Goal: Information Seeking & Learning: Check status

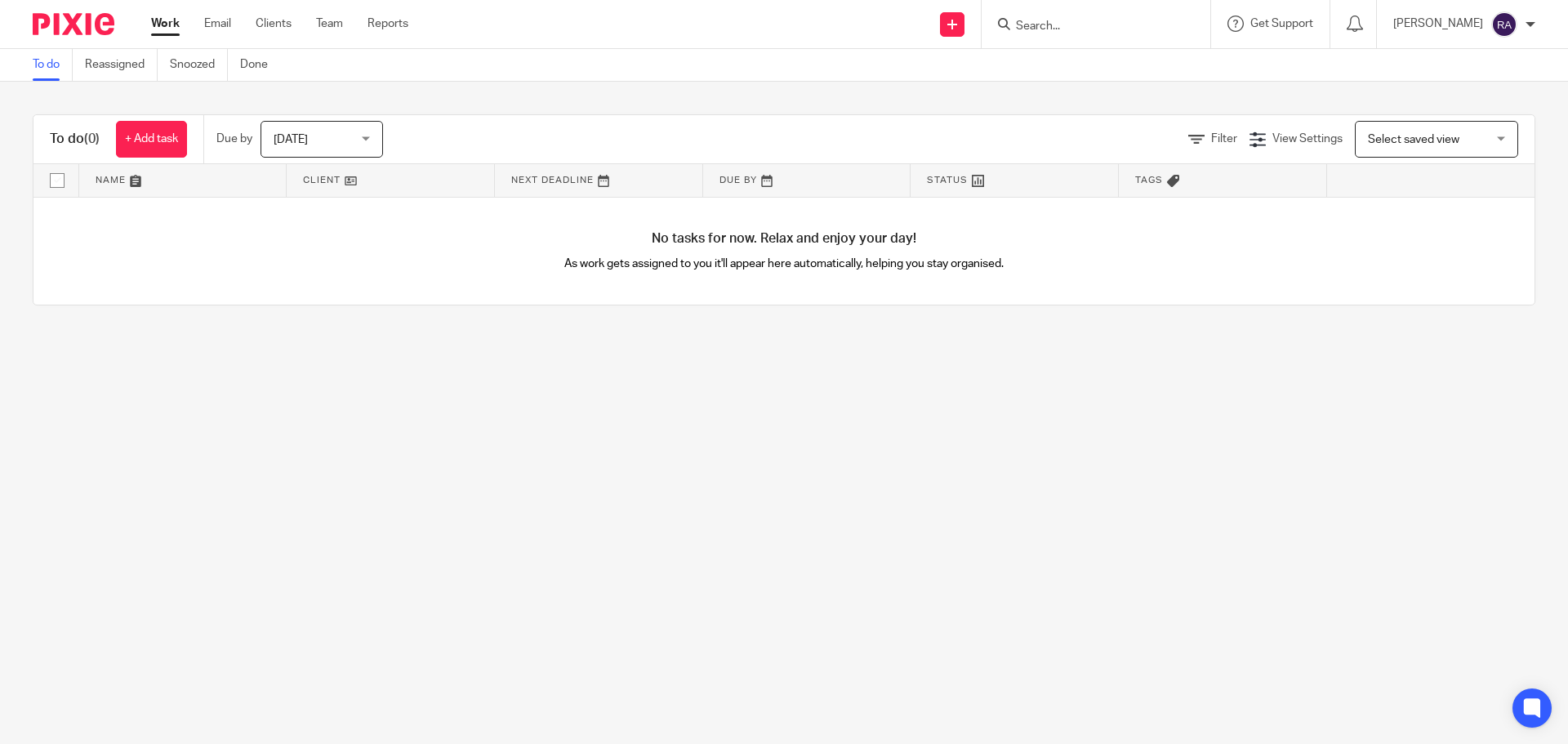
click at [1092, 33] on input "Search" at bounding box center [1088, 27] width 147 height 14
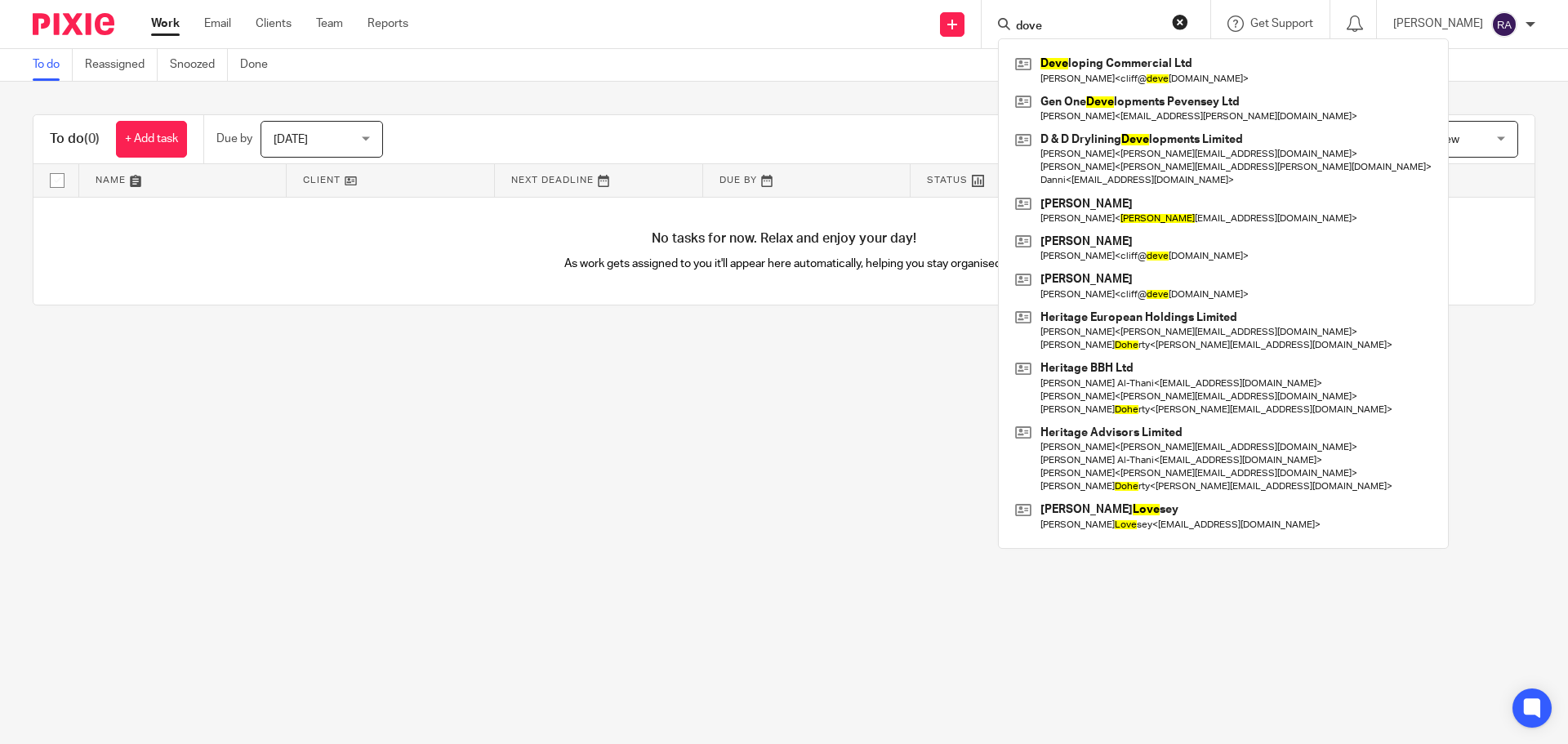
drag, startPoint x: 1104, startPoint y: 29, endPoint x: 1017, endPoint y: 20, distance: 87.5
click at [1018, 20] on div "dove" at bounding box center [1093, 24] width 190 height 21
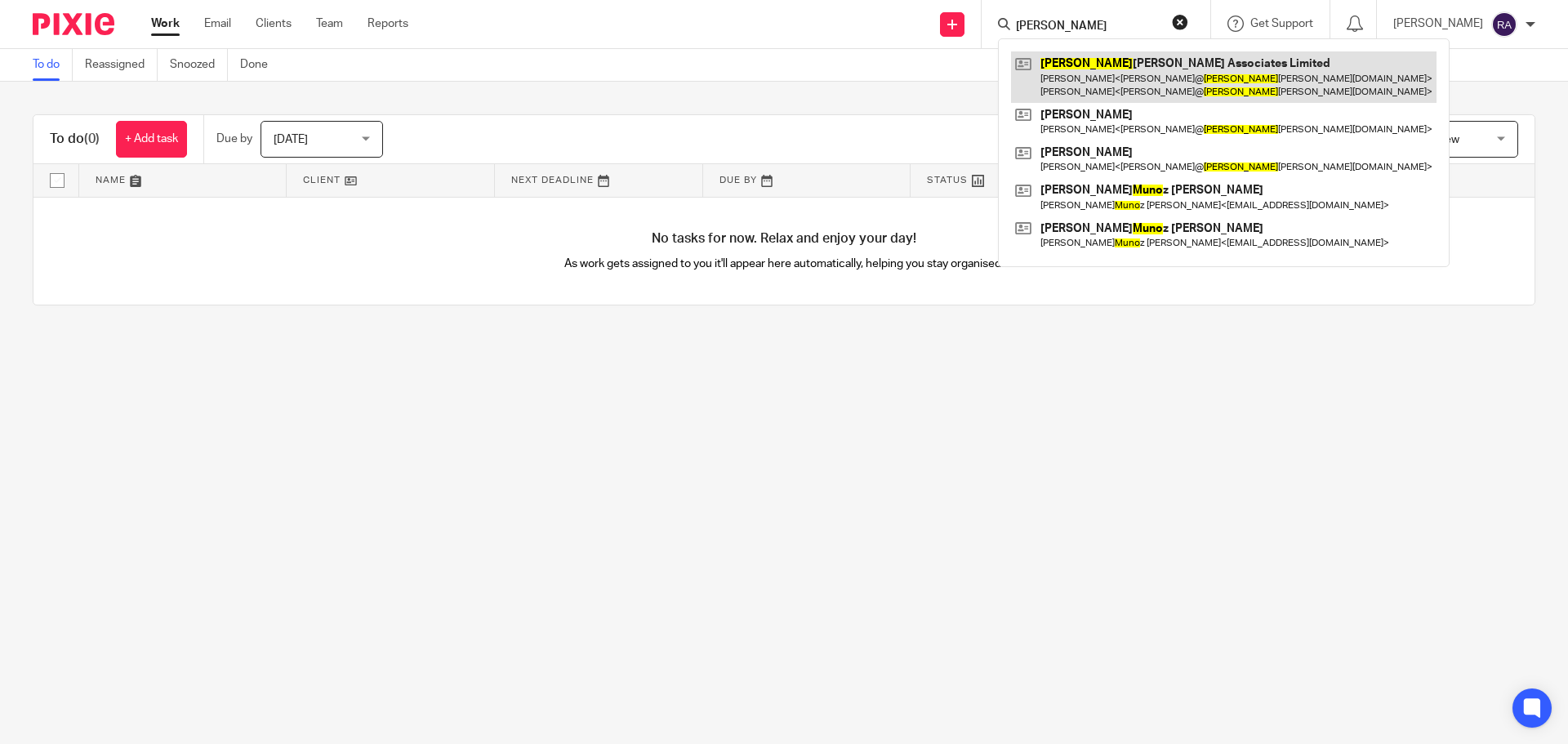
type input "munro"
click at [1080, 65] on link at bounding box center [1223, 77] width 425 height 51
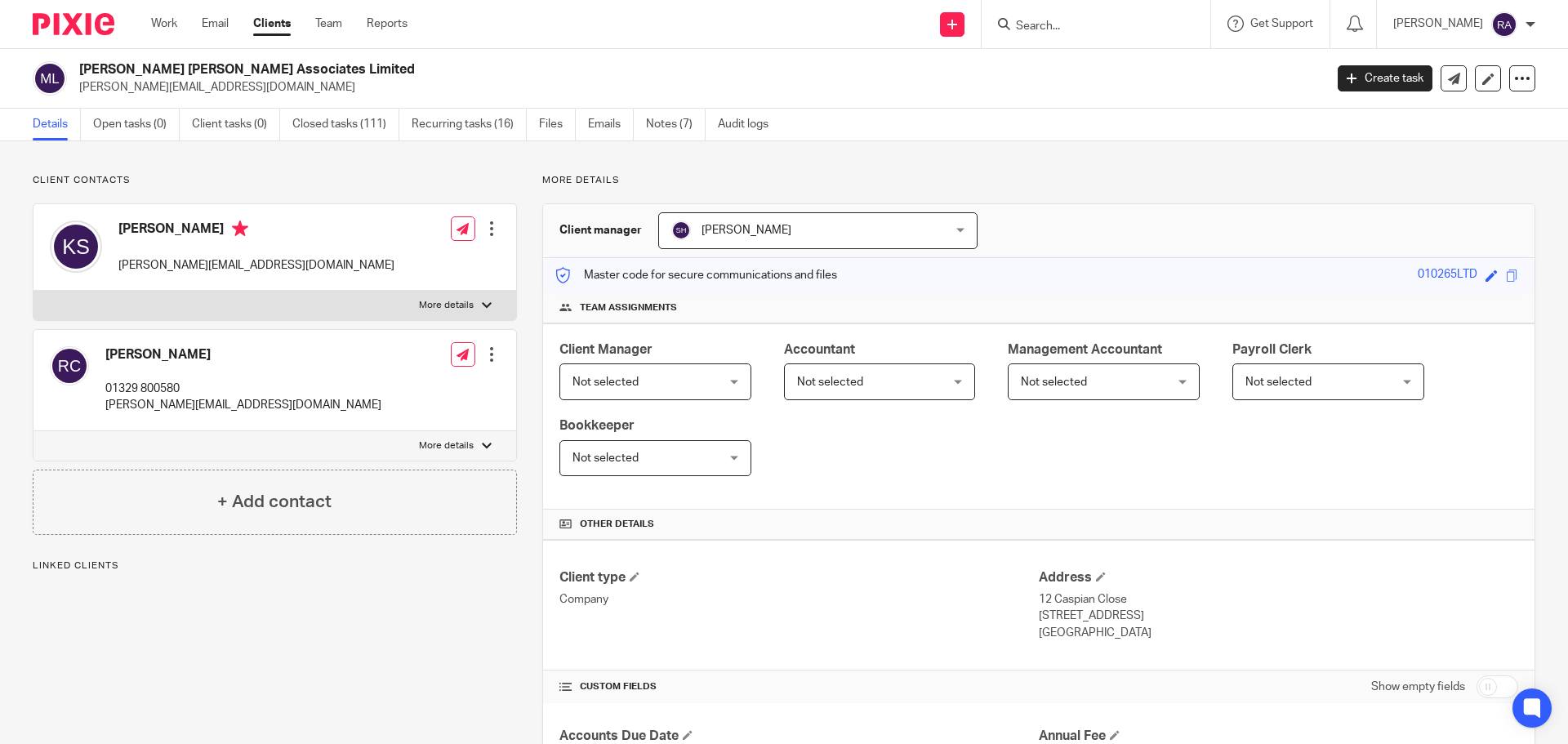
click at [586, 123] on ul "Details Open tasks (0) Client tasks (0) Closed tasks (111) Recurring tasks (16)…" at bounding box center [413, 125] width 760 height 32
click at [605, 126] on link "Emails" at bounding box center [610, 125] width 46 height 32
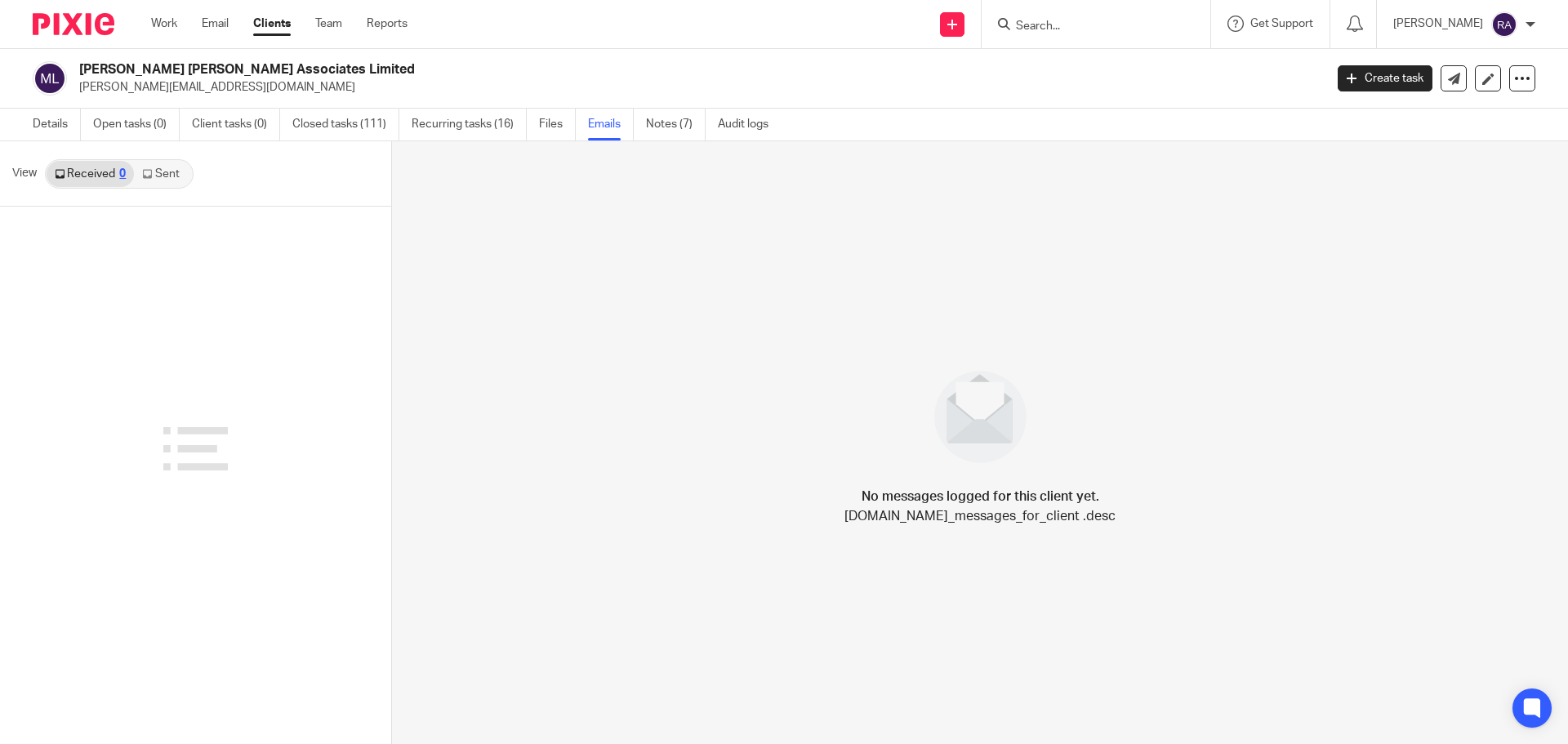
click at [167, 177] on link "Sent" at bounding box center [163, 173] width 57 height 26
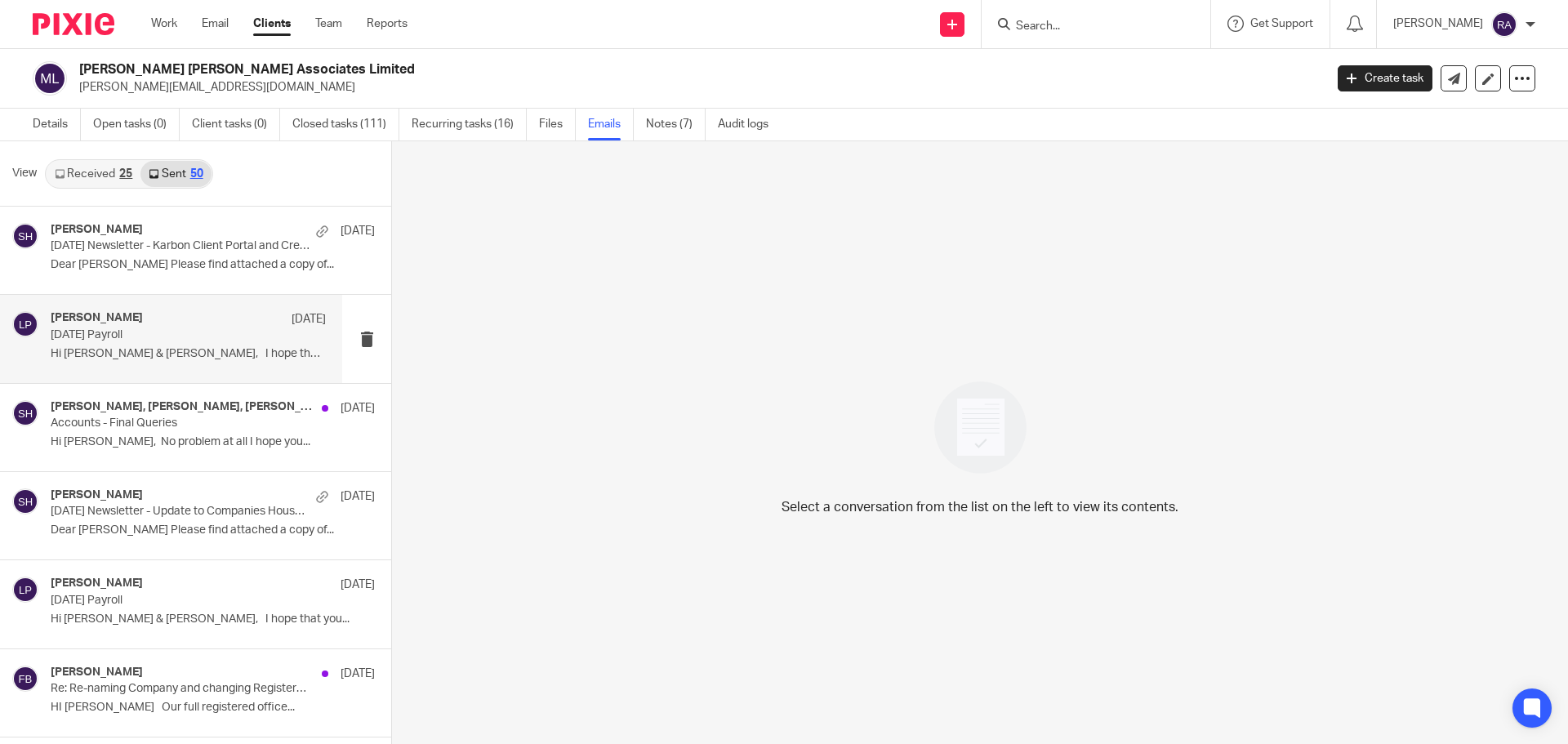
click at [163, 338] on p "July 2025 Payroll" at bounding box center [161, 336] width 221 height 14
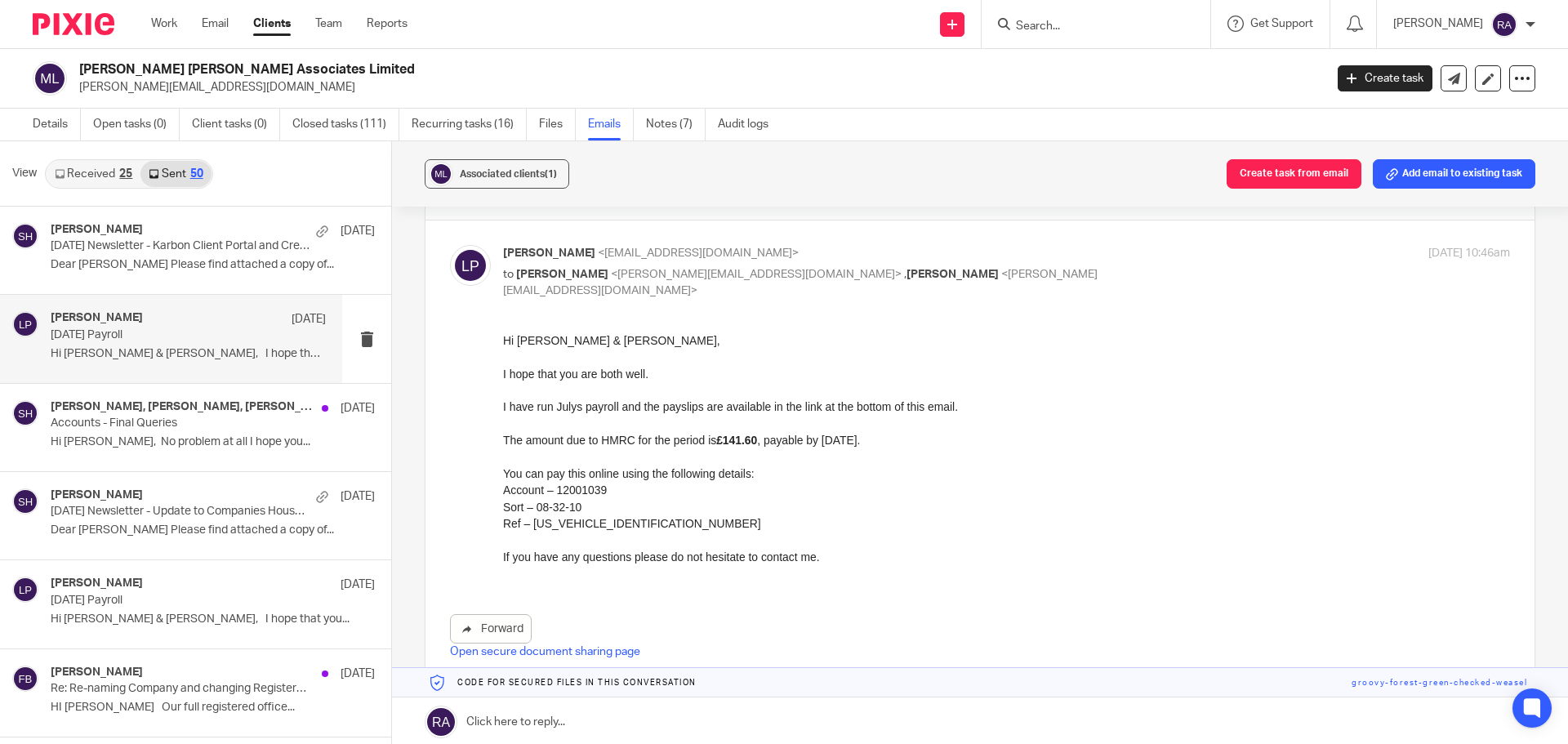
scroll to position [245, 0]
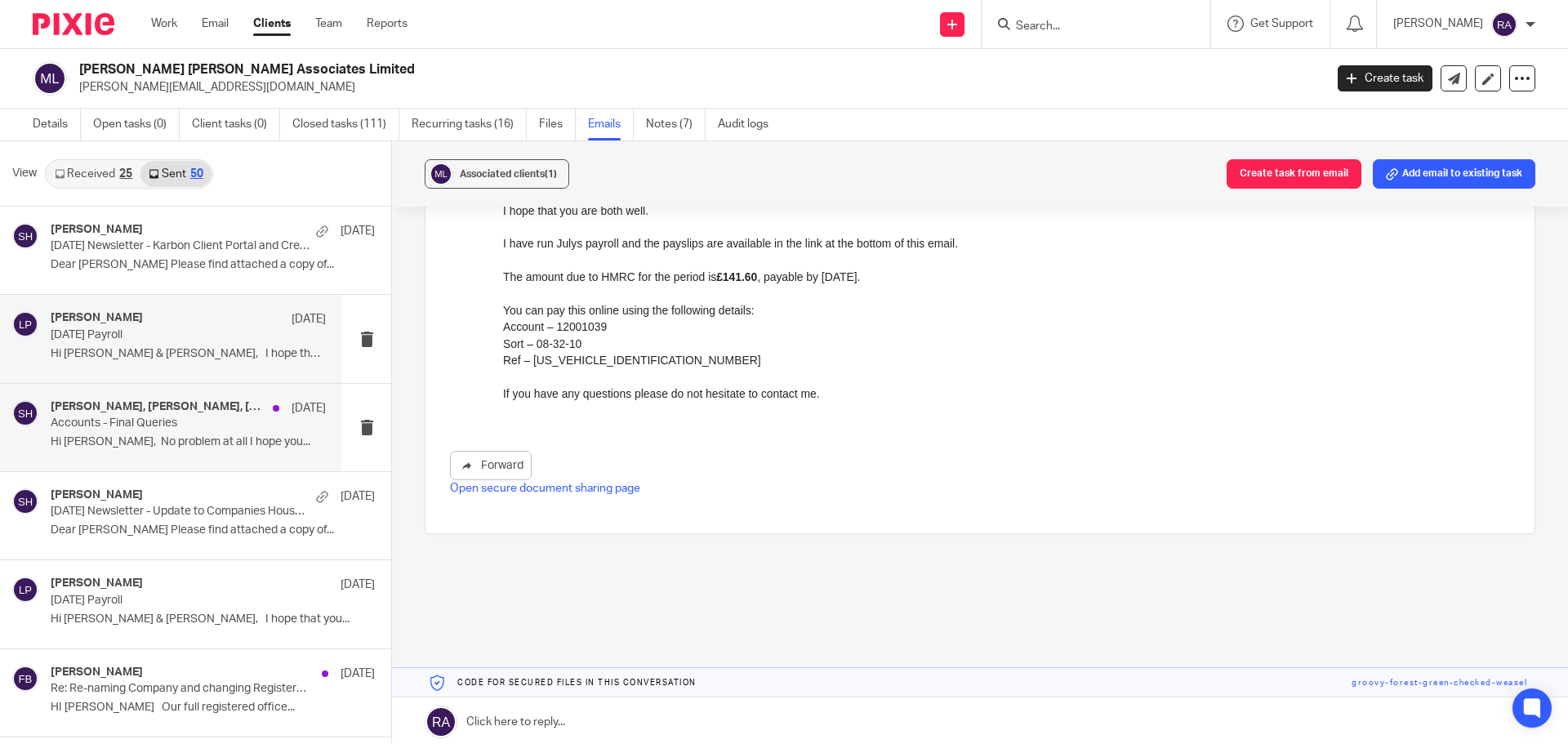
click at [188, 421] on p "Accounts - Final Queries" at bounding box center [161, 423] width 221 height 14
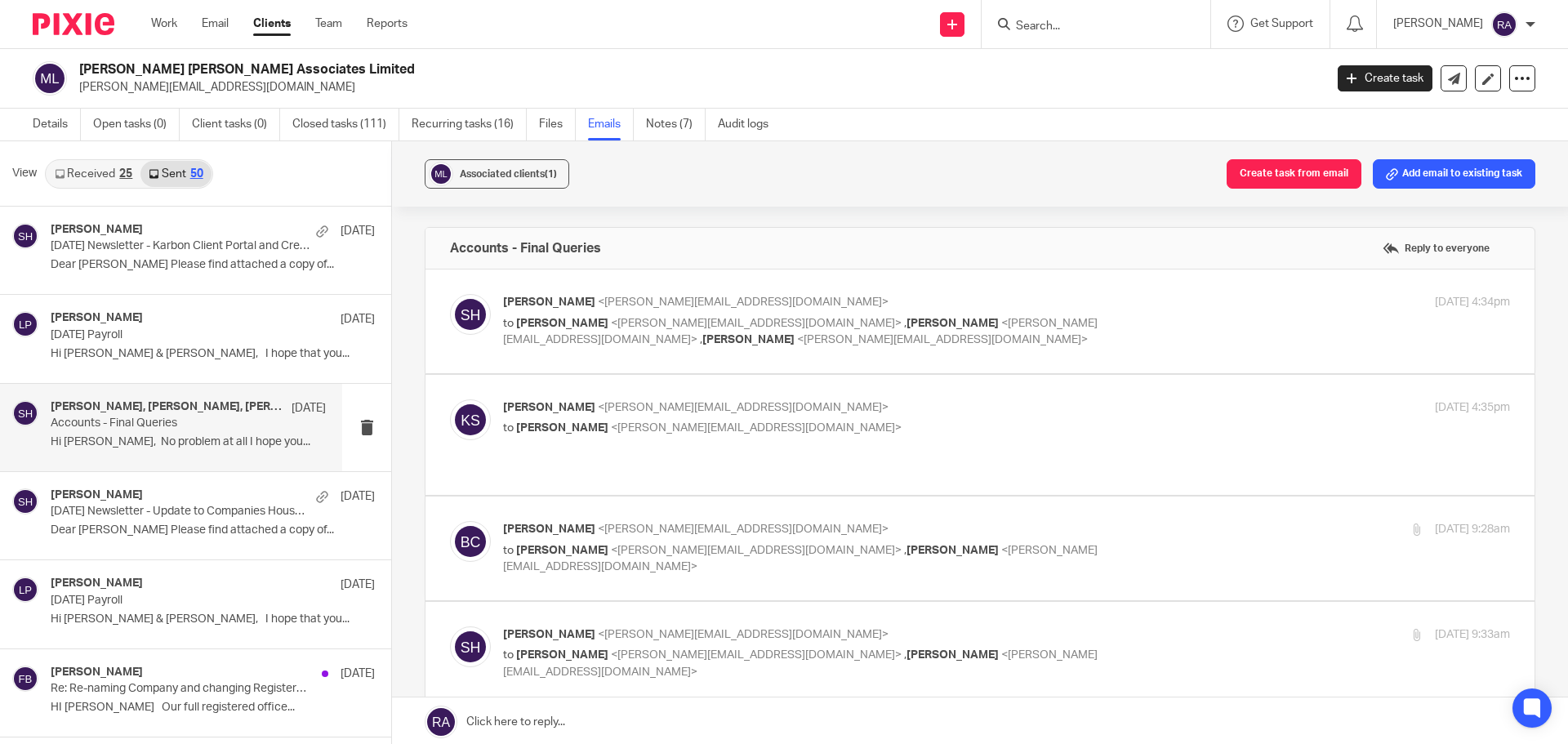
scroll to position [0, 0]
click at [132, 614] on p "Hi Kate & Becci, I hope that you..." at bounding box center [188, 620] width 275 height 14
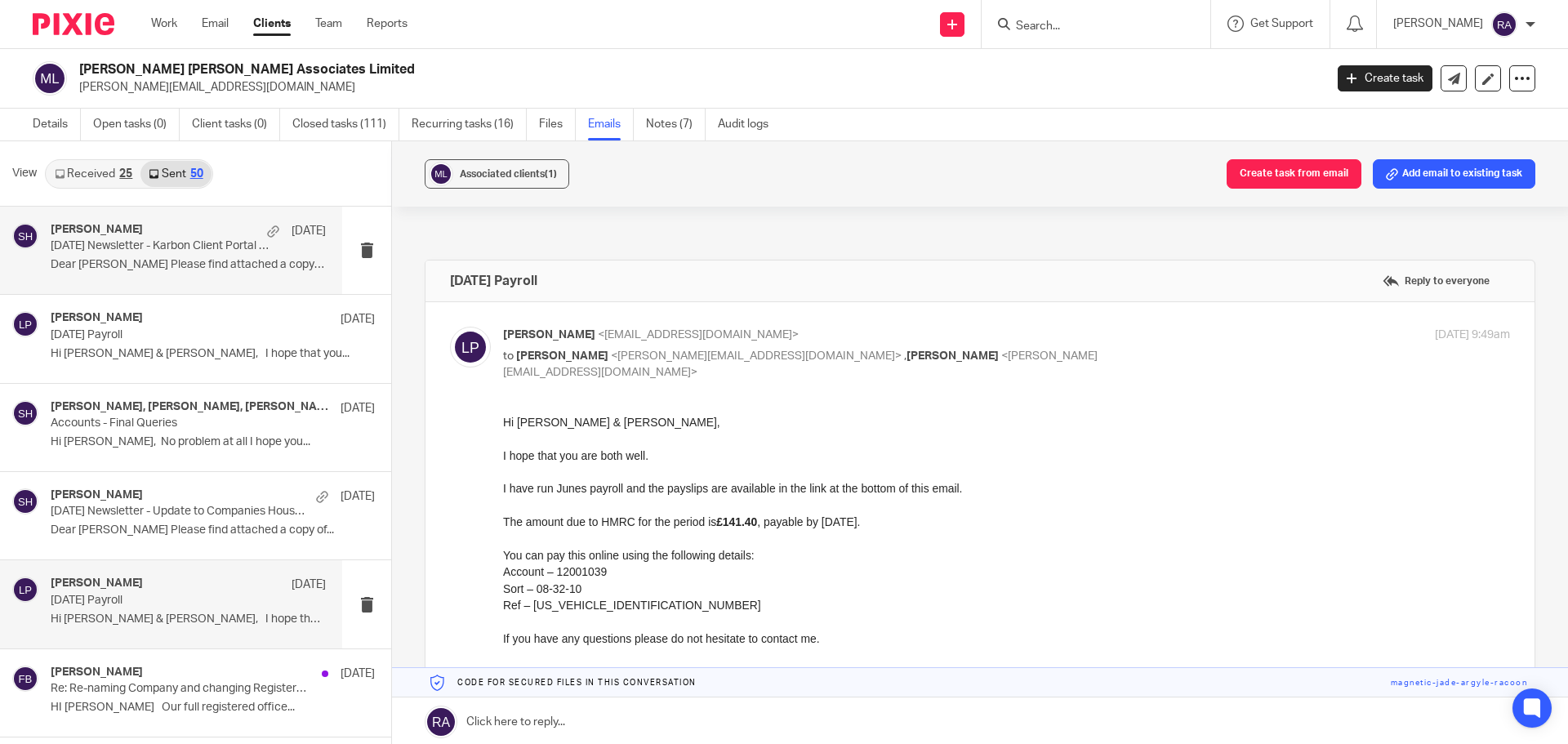
click at [147, 258] on p "Dear Kate Please find attached a copy of..." at bounding box center [188, 265] width 275 height 14
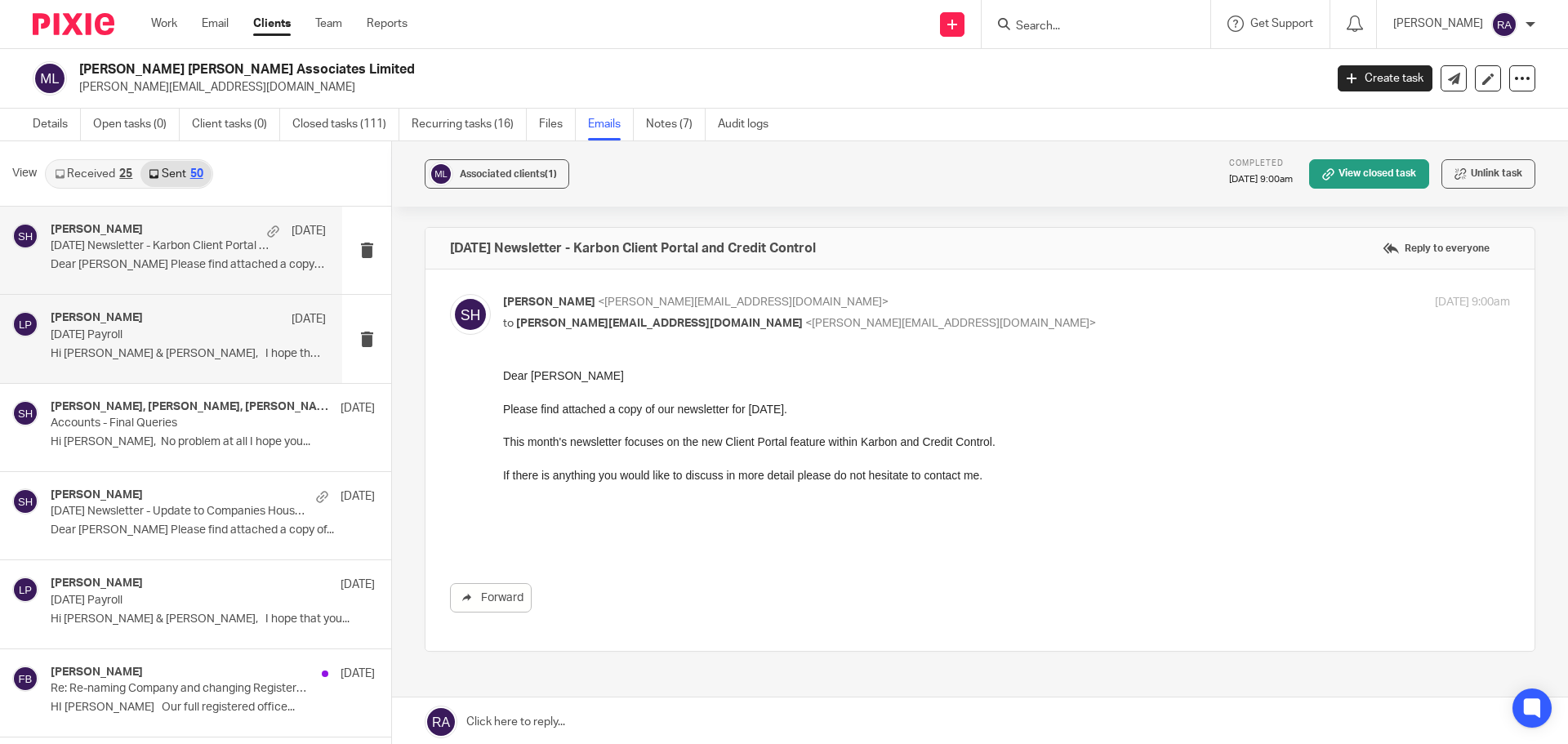
click at [138, 342] on div "Luke Pullen 21 Jul July 2025 Payroll Hi Kate & Becci, I hope that you..." at bounding box center [188, 338] width 275 height 54
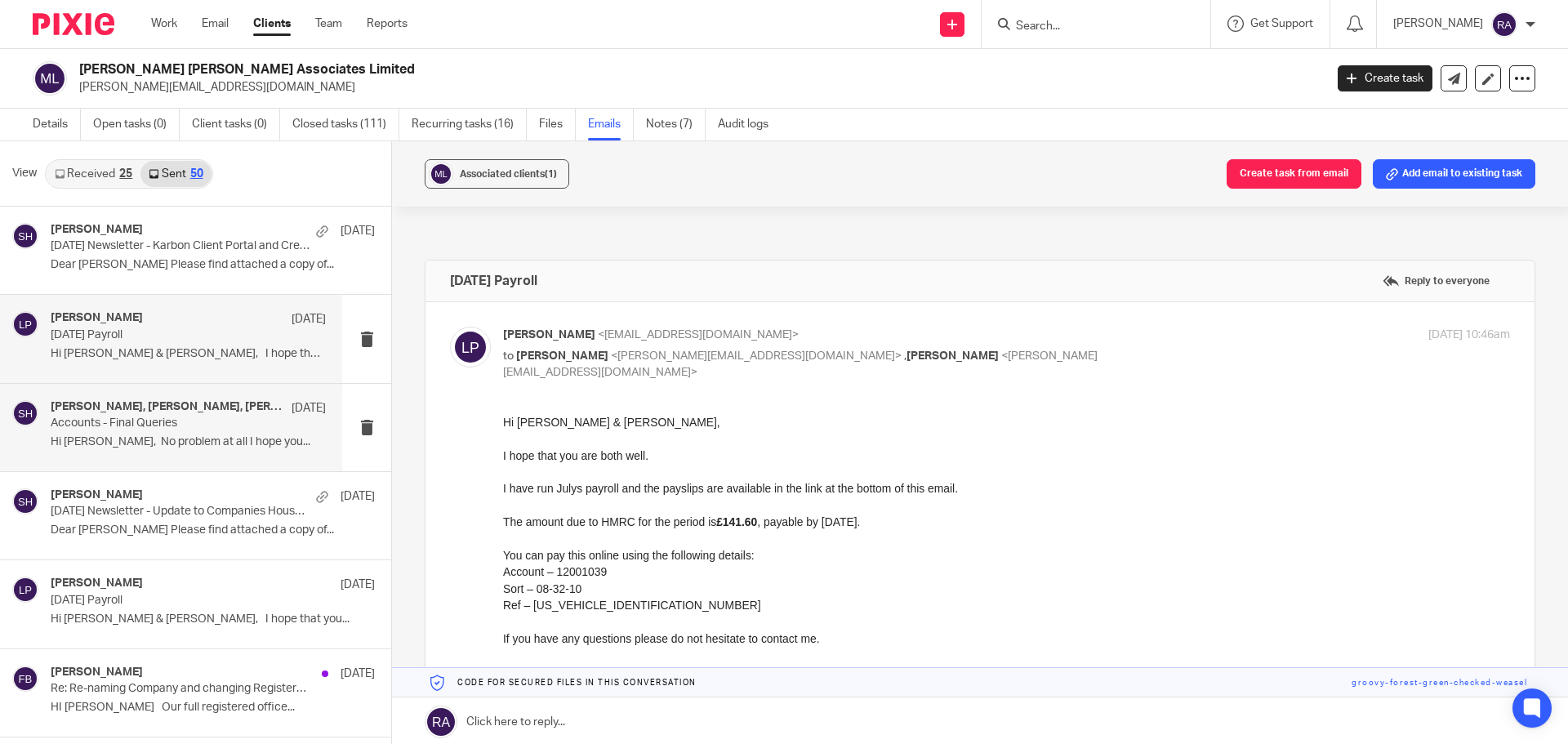
click at [132, 435] on p "Hi Kate, No problem at all I hope you..." at bounding box center [188, 442] width 275 height 14
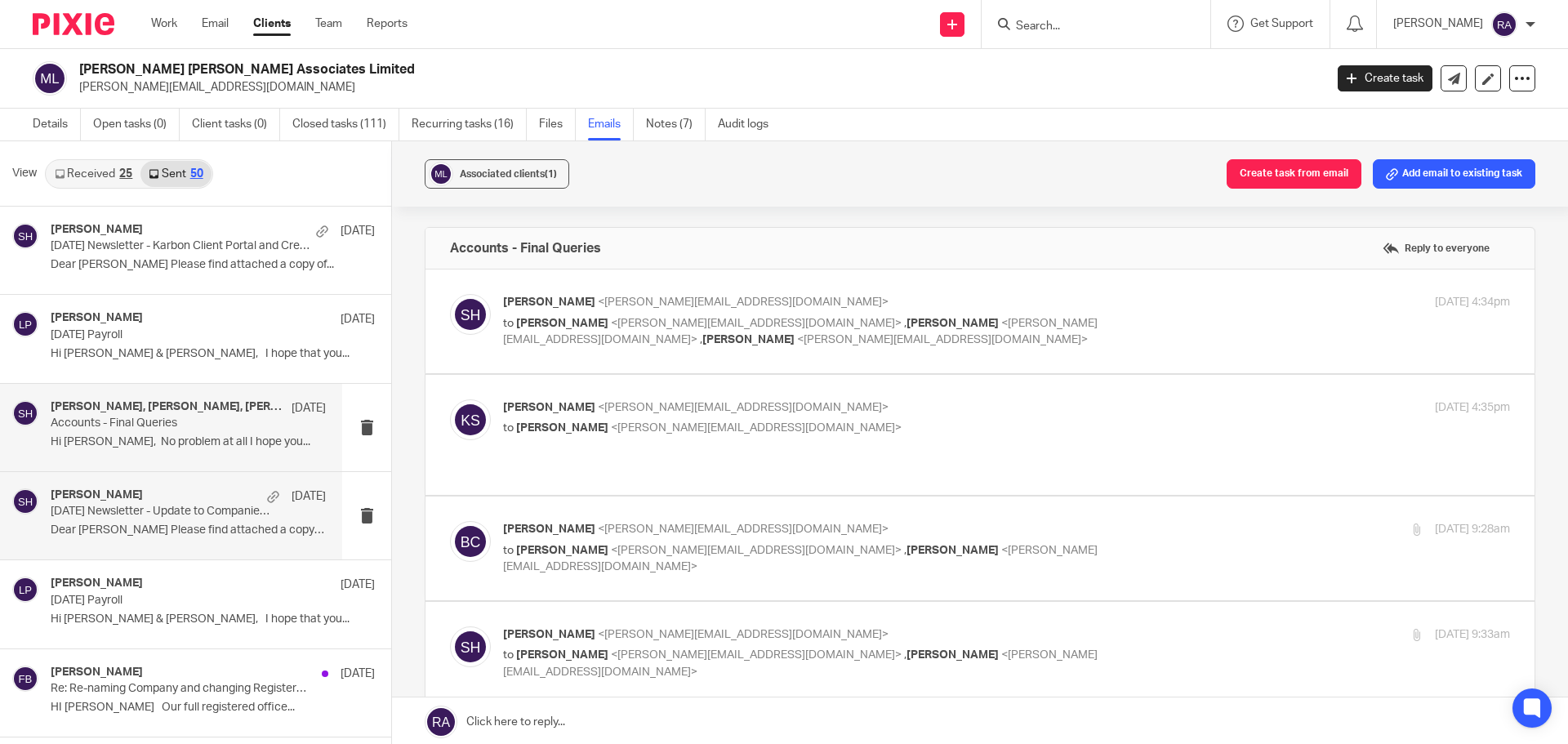
click at [132, 506] on p "June 2025 Newsletter - Update to Companies House Reforms" at bounding box center [161, 512] width 221 height 14
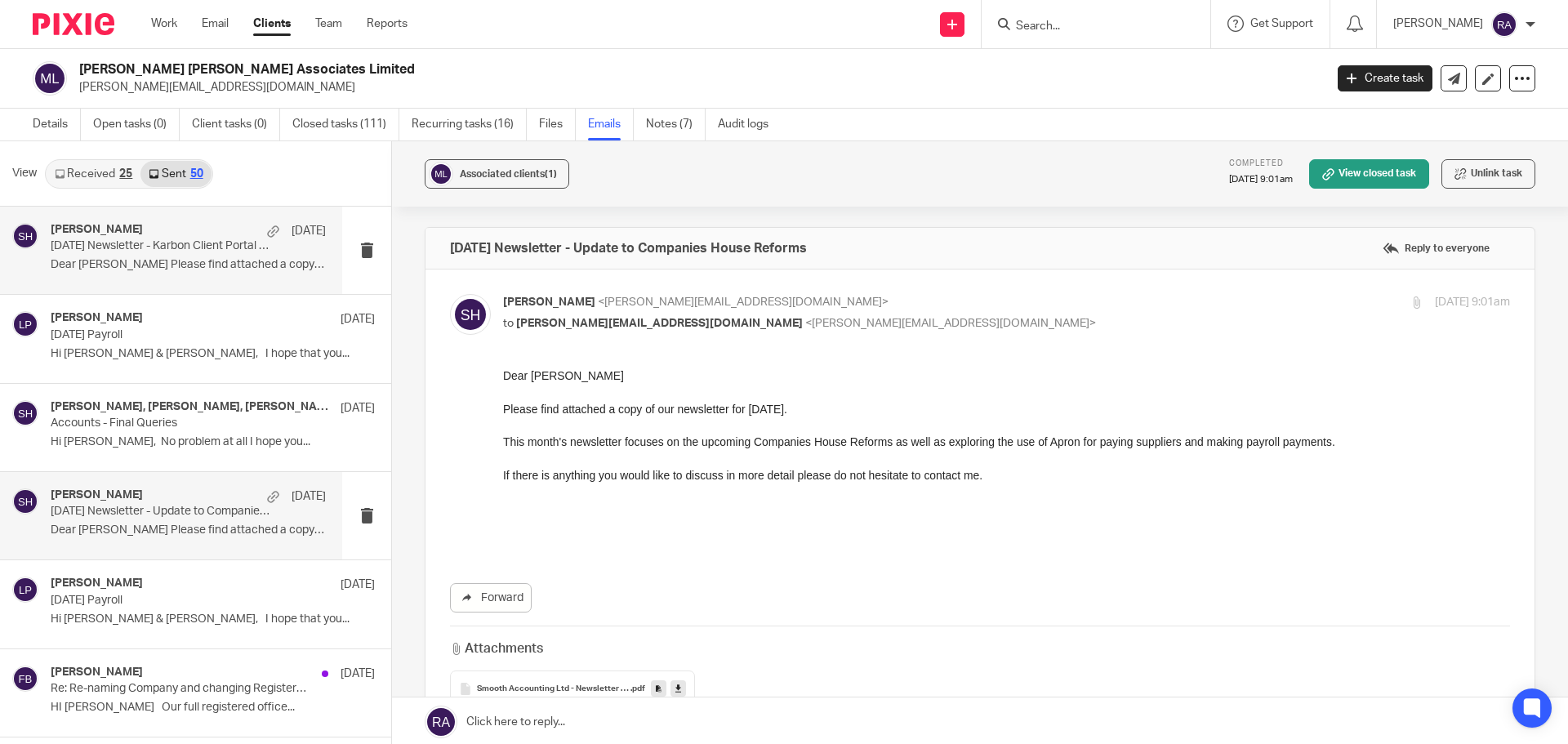
click at [167, 256] on div "Samuel Hopgood 31 Jul July 2025 Newsletter - Karbon Client Portal and Credit Co…" at bounding box center [188, 250] width 275 height 54
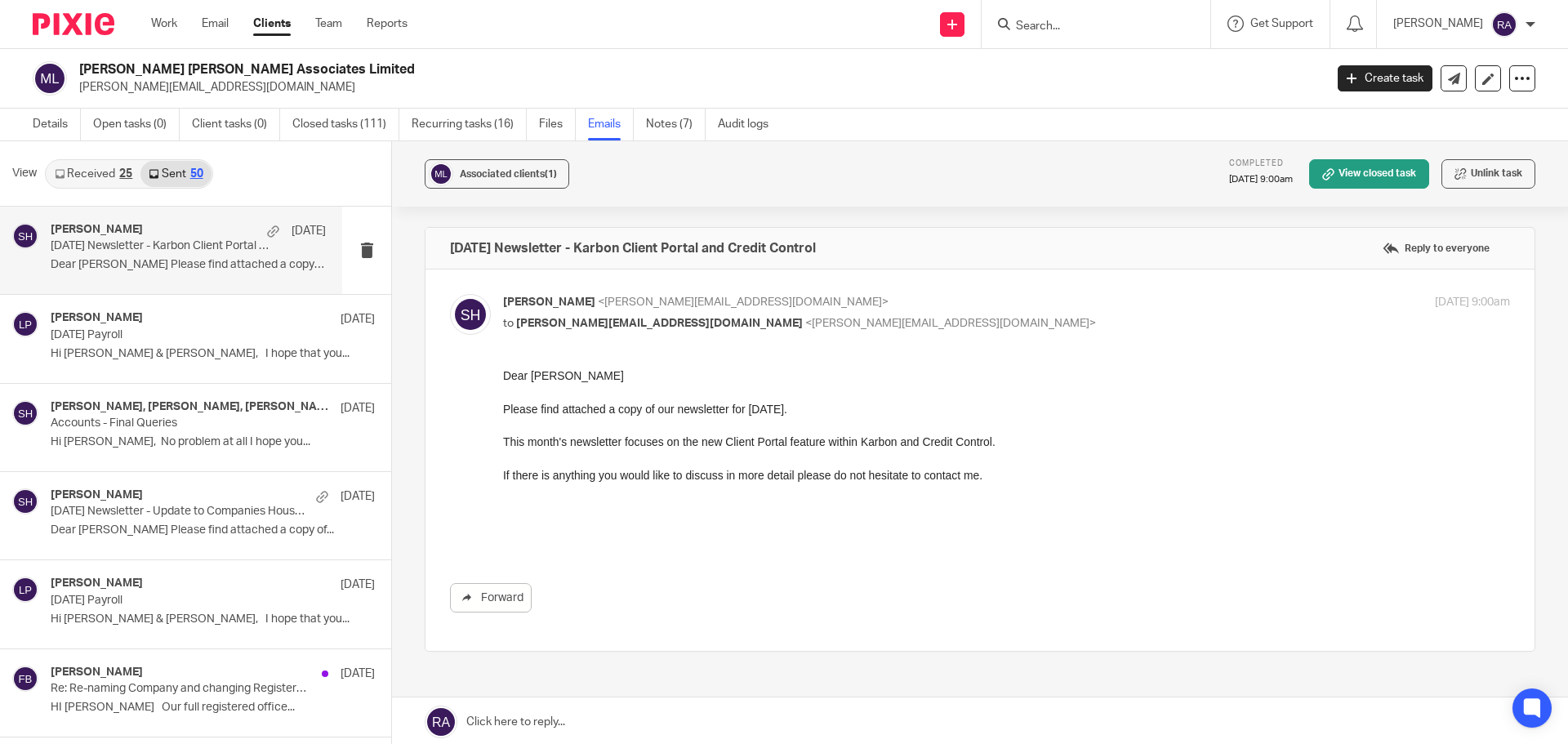
click at [88, 167] on link "Received 25" at bounding box center [93, 173] width 94 height 26
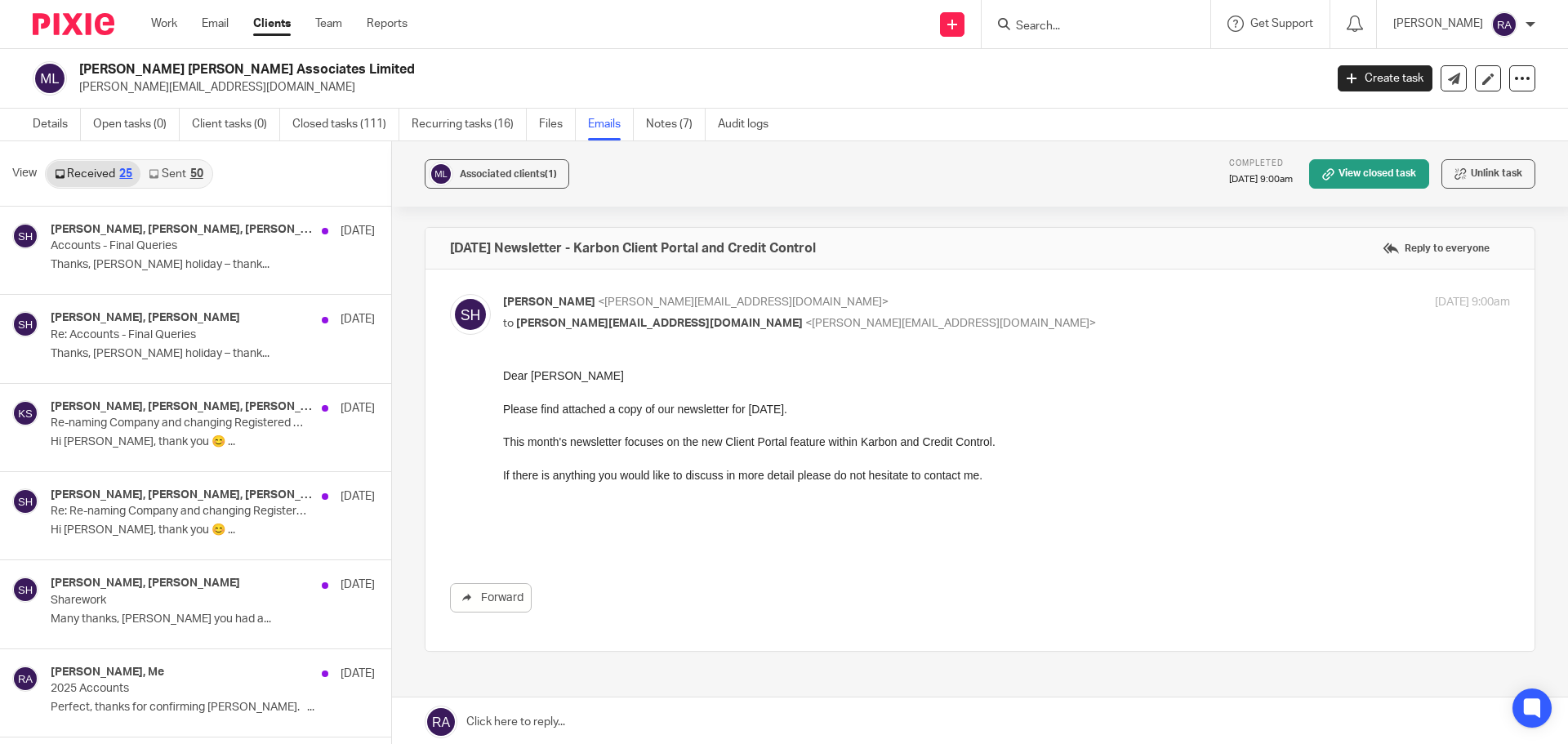
click at [1130, 24] on input "Search" at bounding box center [1088, 27] width 147 height 14
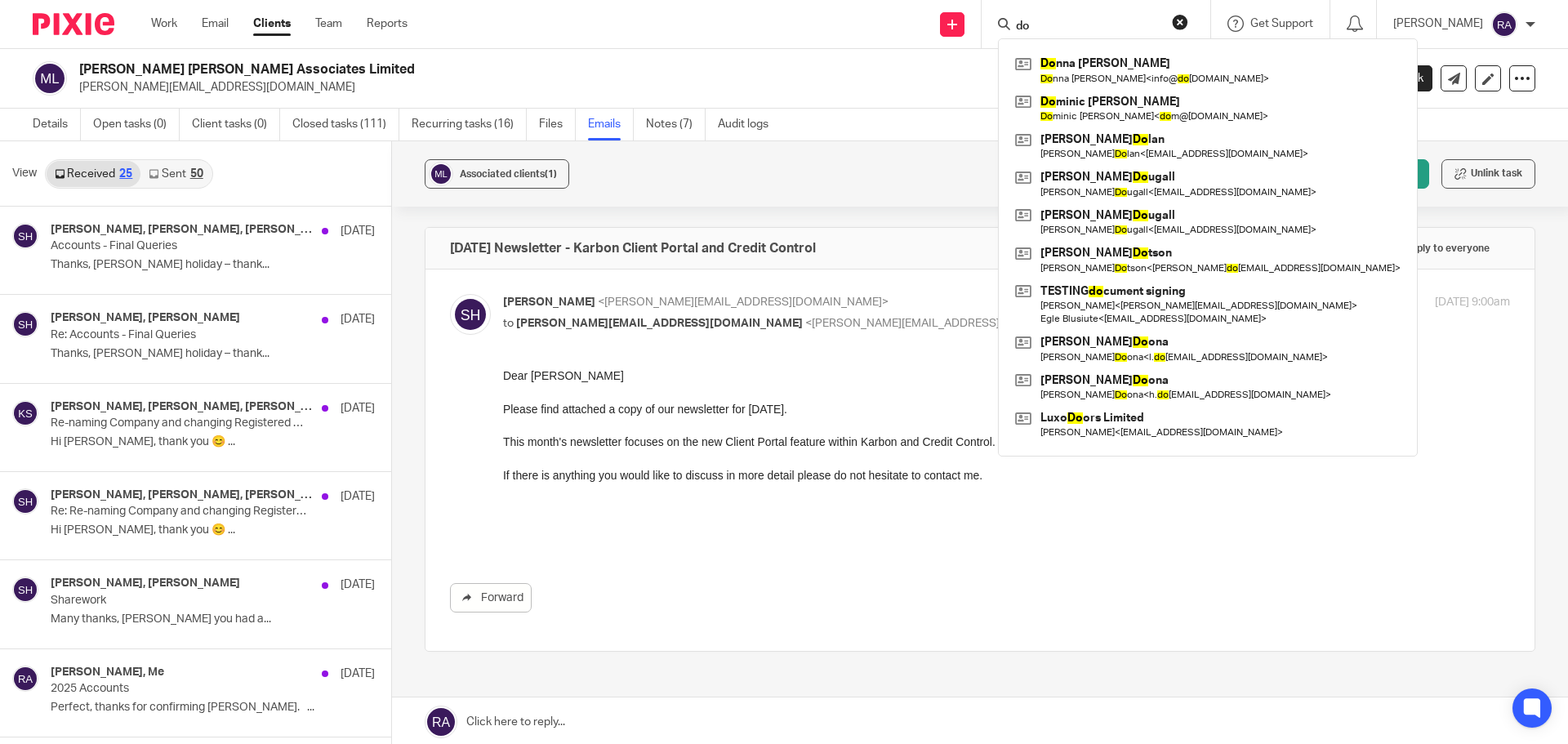
type input "d"
